Goal: Transaction & Acquisition: Purchase product/service

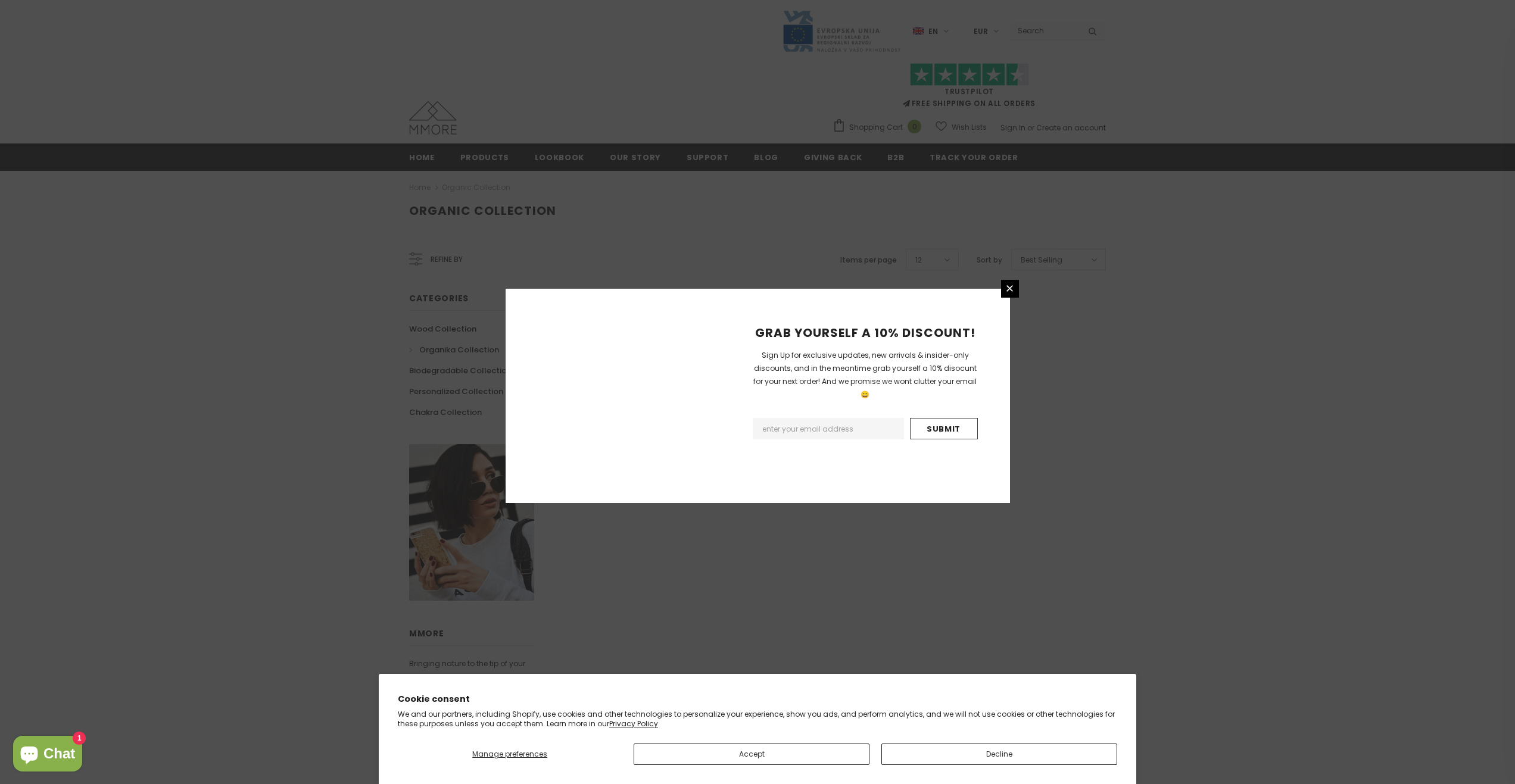
scroll to position [434, 0]
